Goal: Task Accomplishment & Management: Use online tool/utility

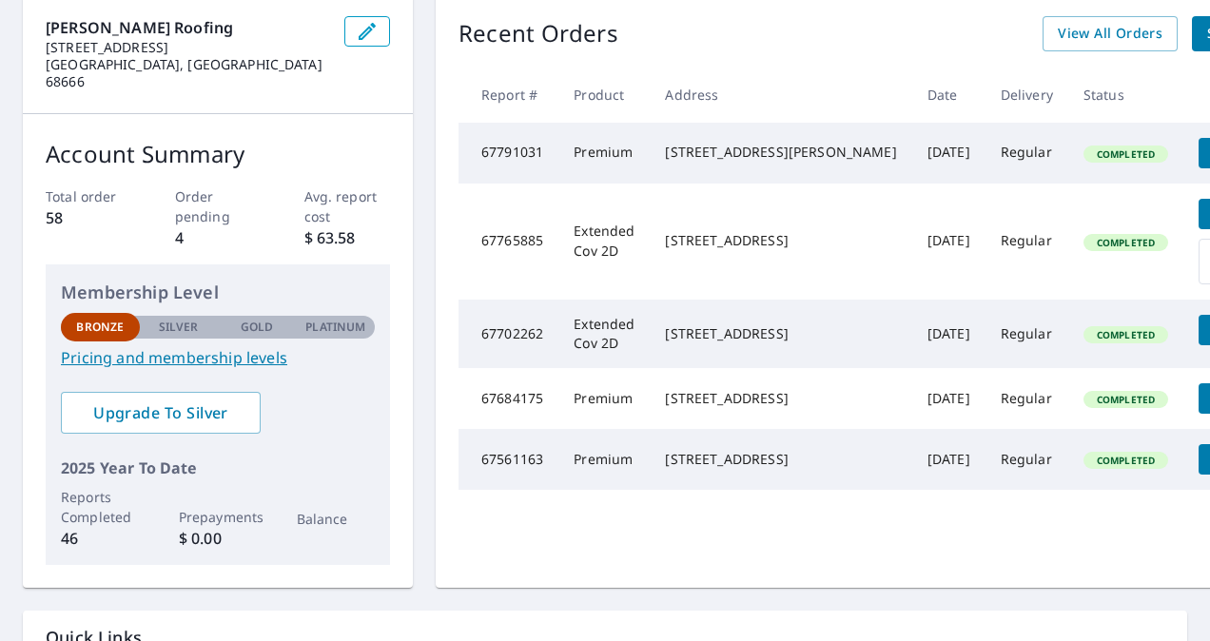
scroll to position [202, 0]
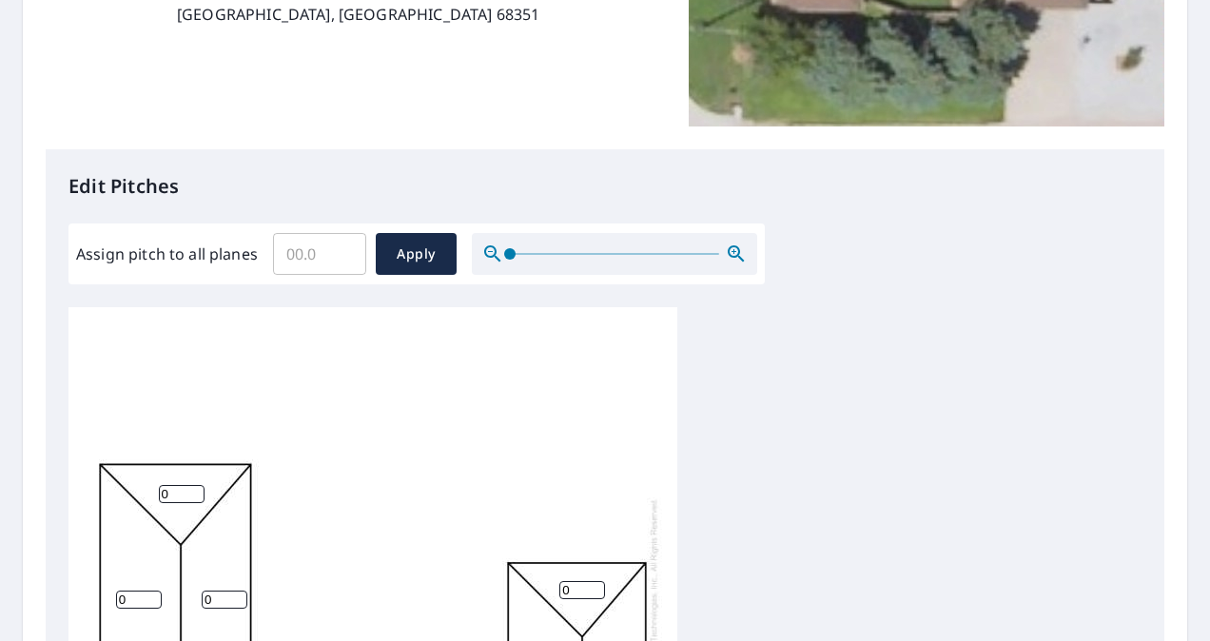
scroll to position [360, 0]
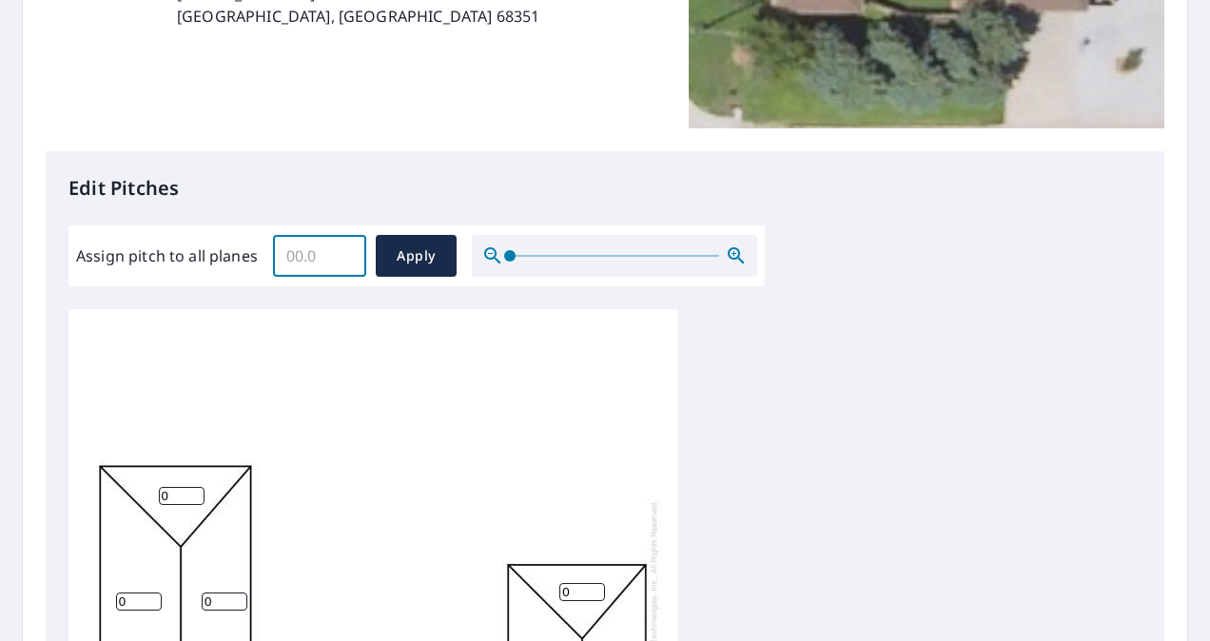
click at [329, 250] on input "Assign pitch to all planes" at bounding box center [319, 255] width 93 height 53
click at [318, 261] on input "Assign pitch to all planes" at bounding box center [319, 255] width 93 height 53
type input "3"
type input "4"
click at [401, 254] on span "Apply" at bounding box center [416, 256] width 50 height 24
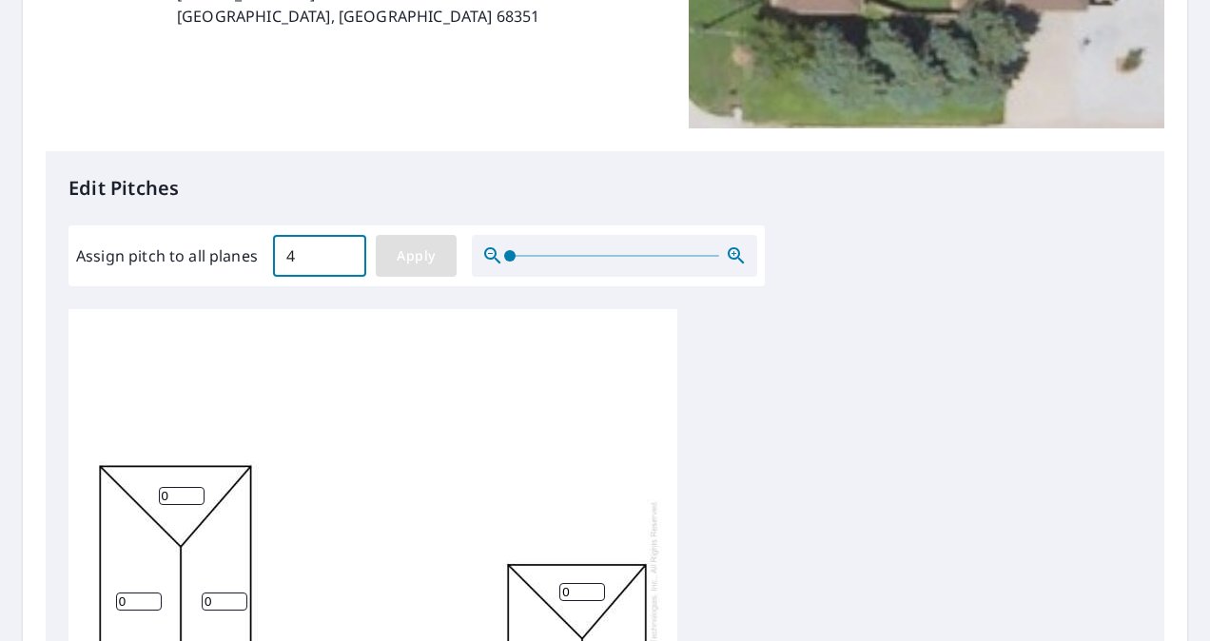
type input "4"
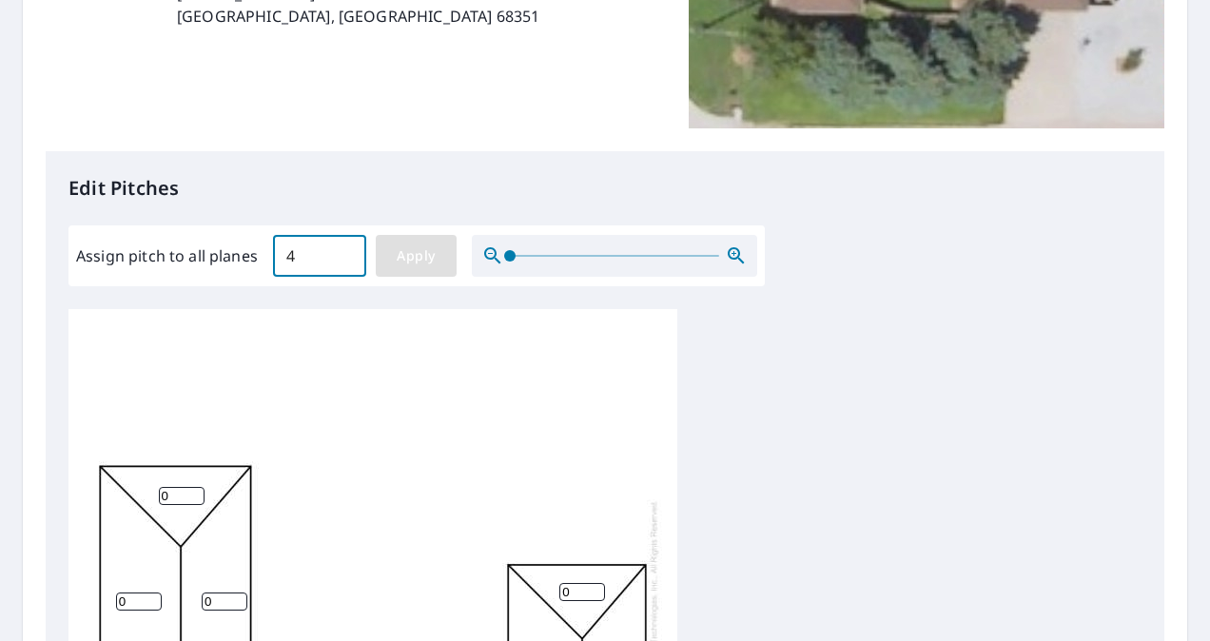
type input "4"
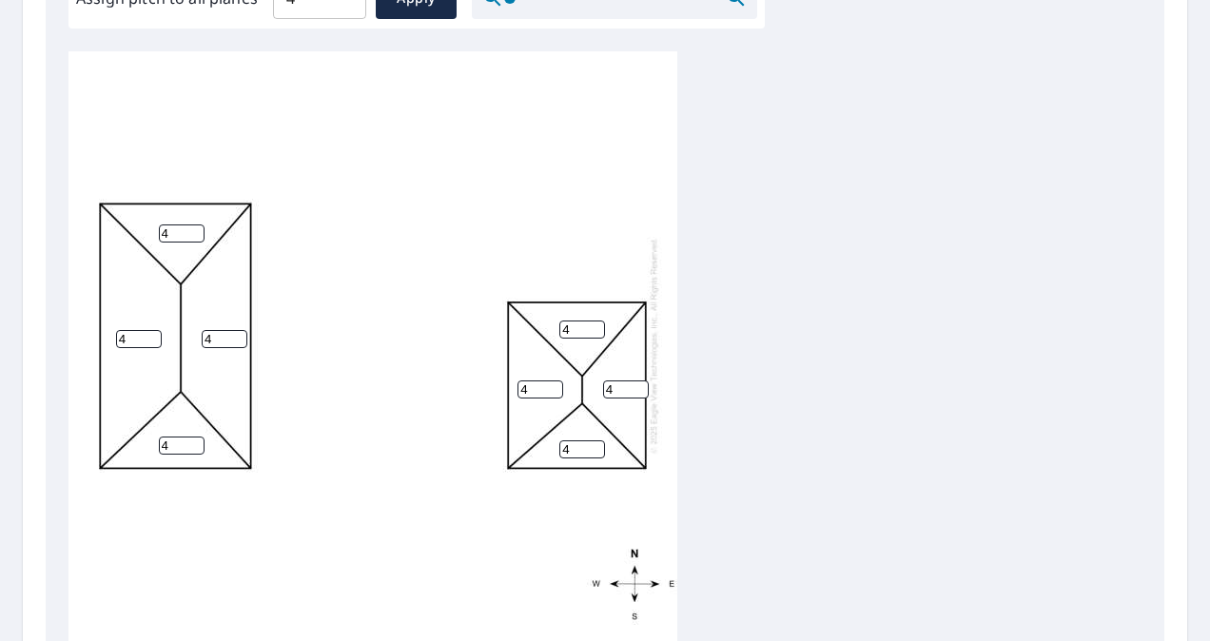
scroll to position [864, 0]
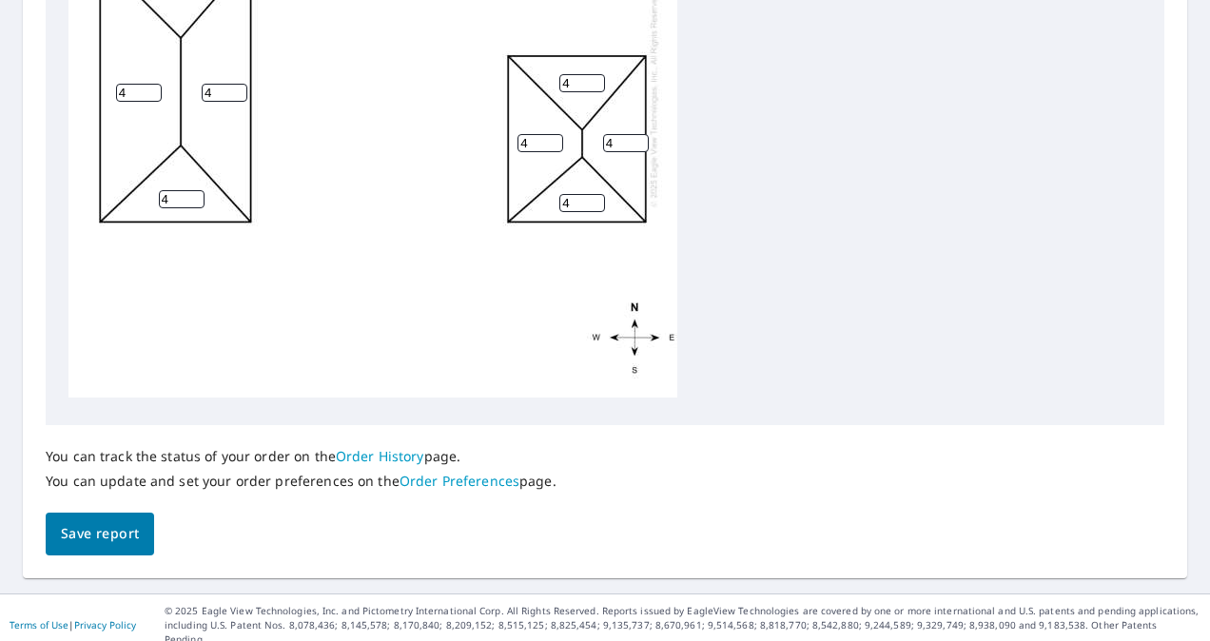
click at [99, 549] on button "Save report" at bounding box center [100, 534] width 108 height 43
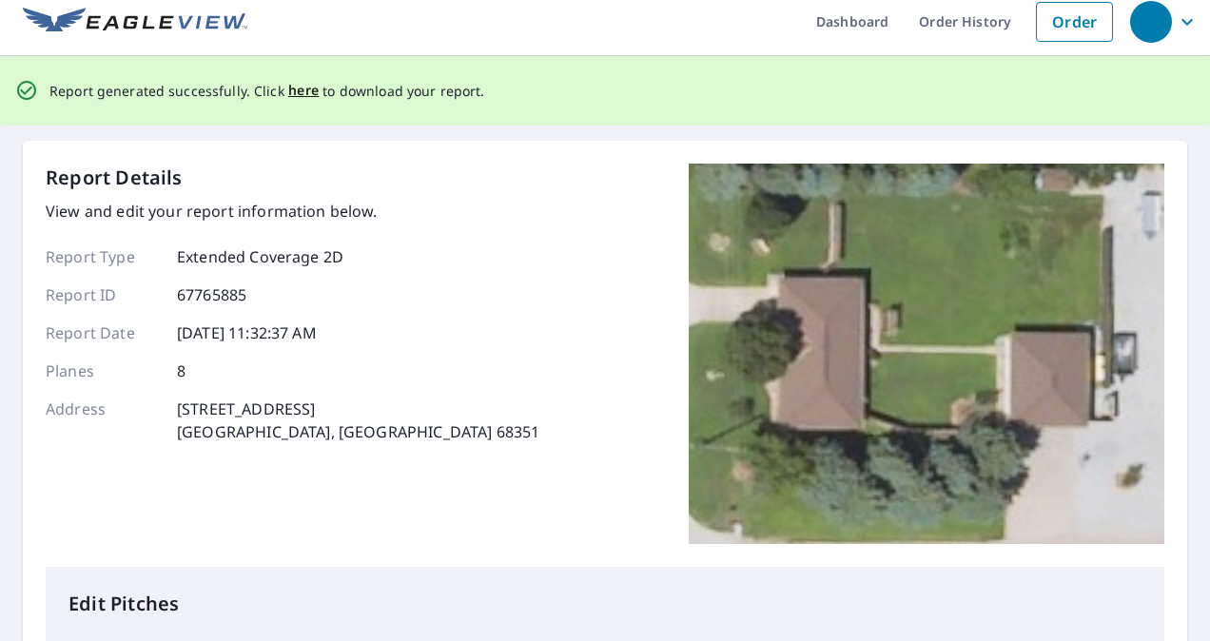
scroll to position [0, 0]
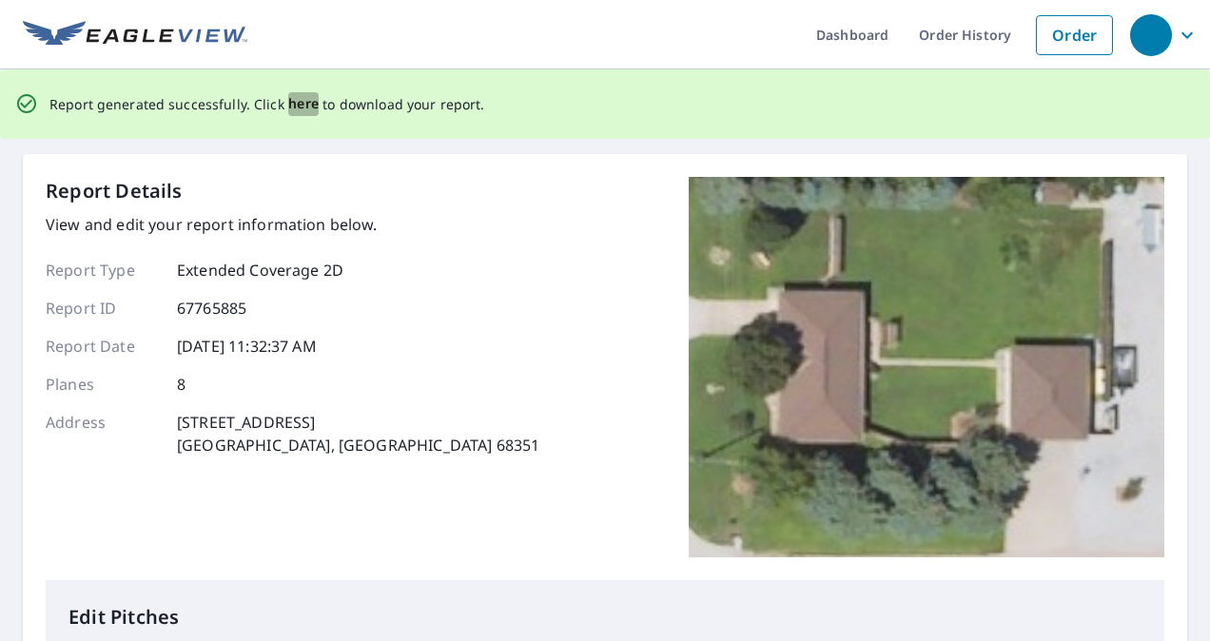
click at [297, 103] on span "here" at bounding box center [303, 104] width 31 height 24
